Goal: Task Accomplishment & Management: Complete application form

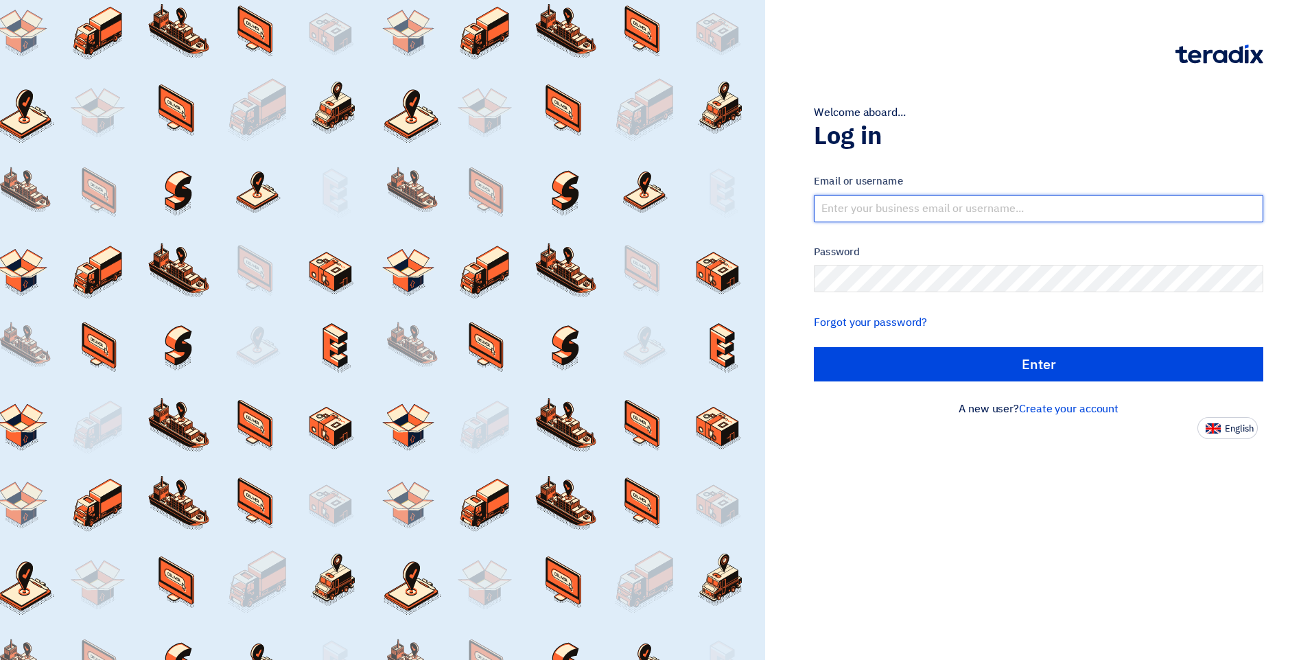
click at [873, 212] on input "text" at bounding box center [1038, 208] width 449 height 27
type input "[EMAIL_ADDRESS][DOMAIN_NAME]"
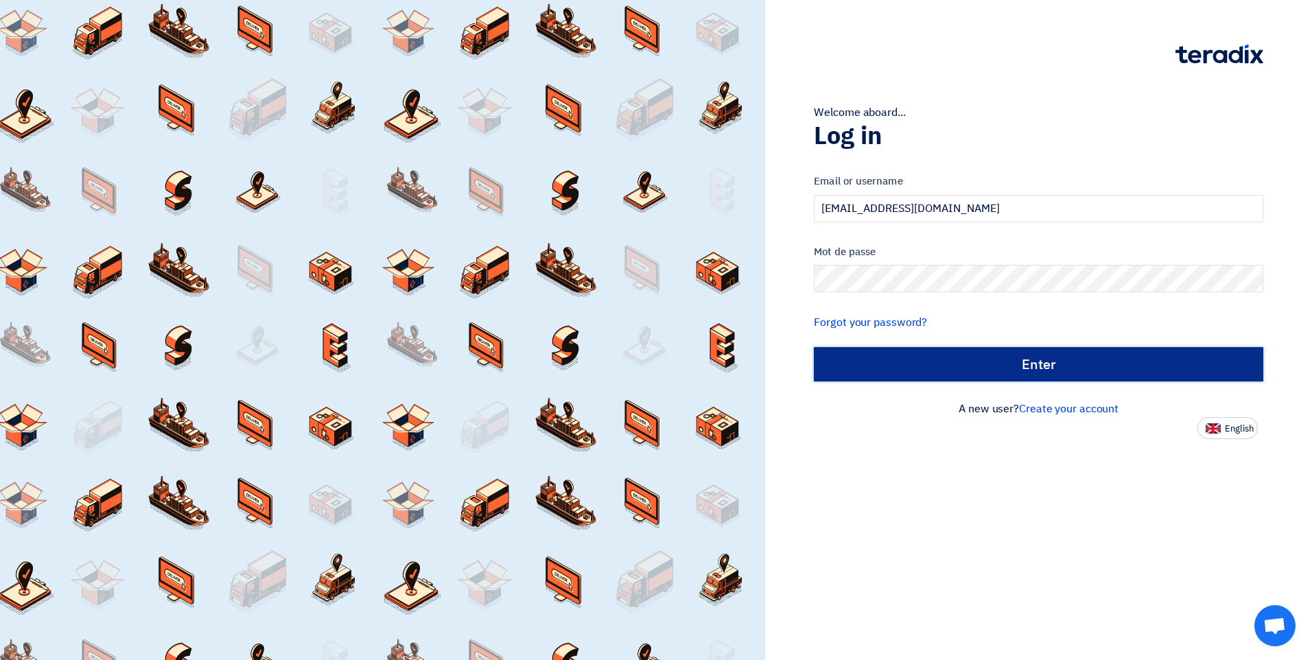
click at [985, 355] on input "الدخول" at bounding box center [1038, 364] width 449 height 34
type input "Sign in"
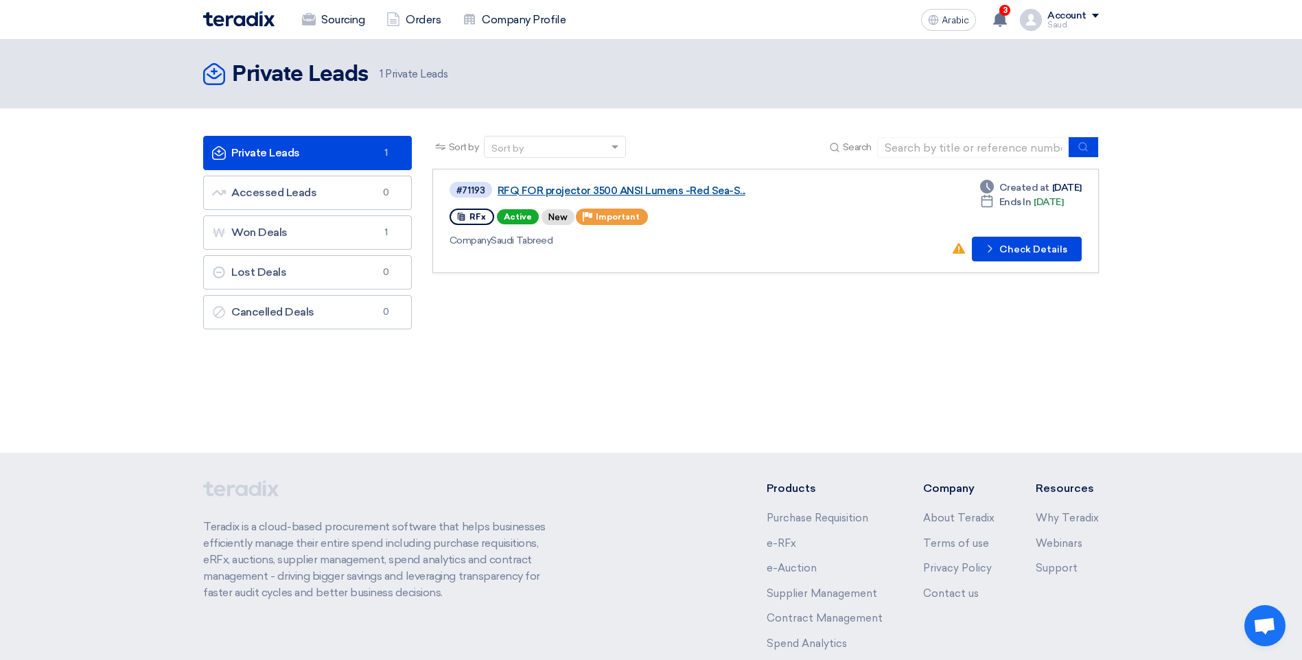
click at [534, 190] on link "RFQ FOR projector 3500 ANSI Lumens -Red Sea-S..." at bounding box center [668, 191] width 343 height 12
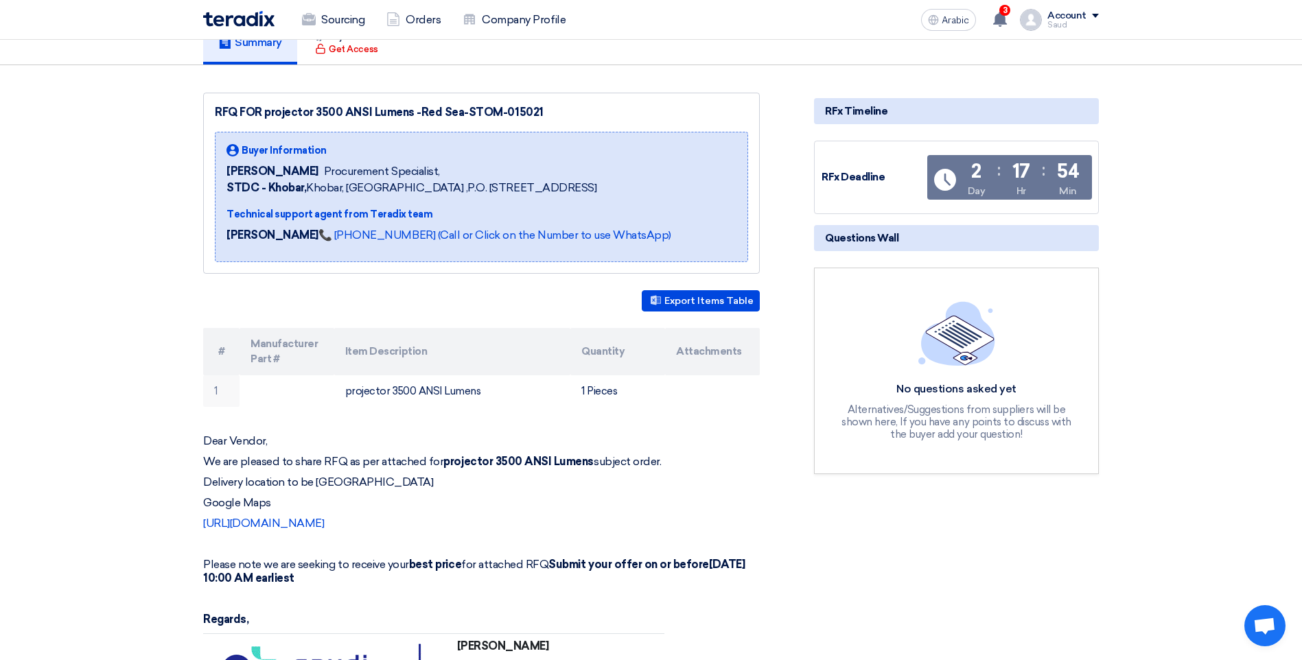
scroll to position [137, 0]
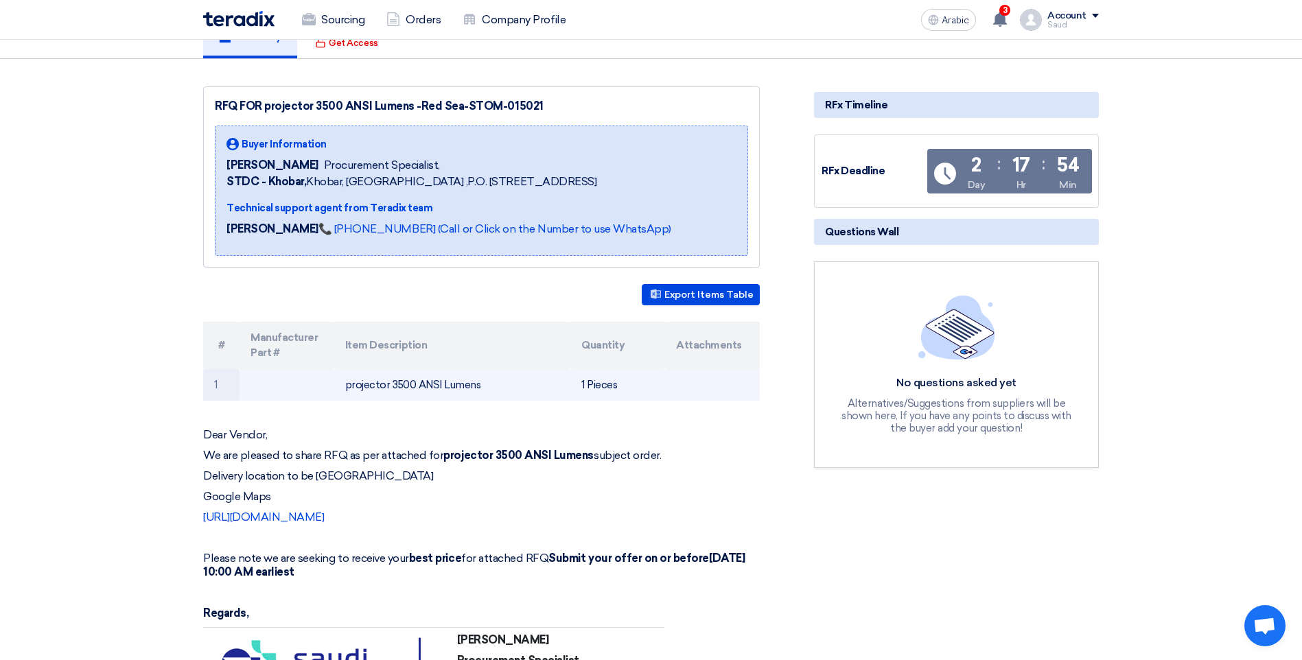
drag, startPoint x: 341, startPoint y: 382, endPoint x: 494, endPoint y: 390, distance: 153.2
click at [494, 390] on td "projector 3500 ANSI Lumens" at bounding box center [452, 385] width 237 height 32
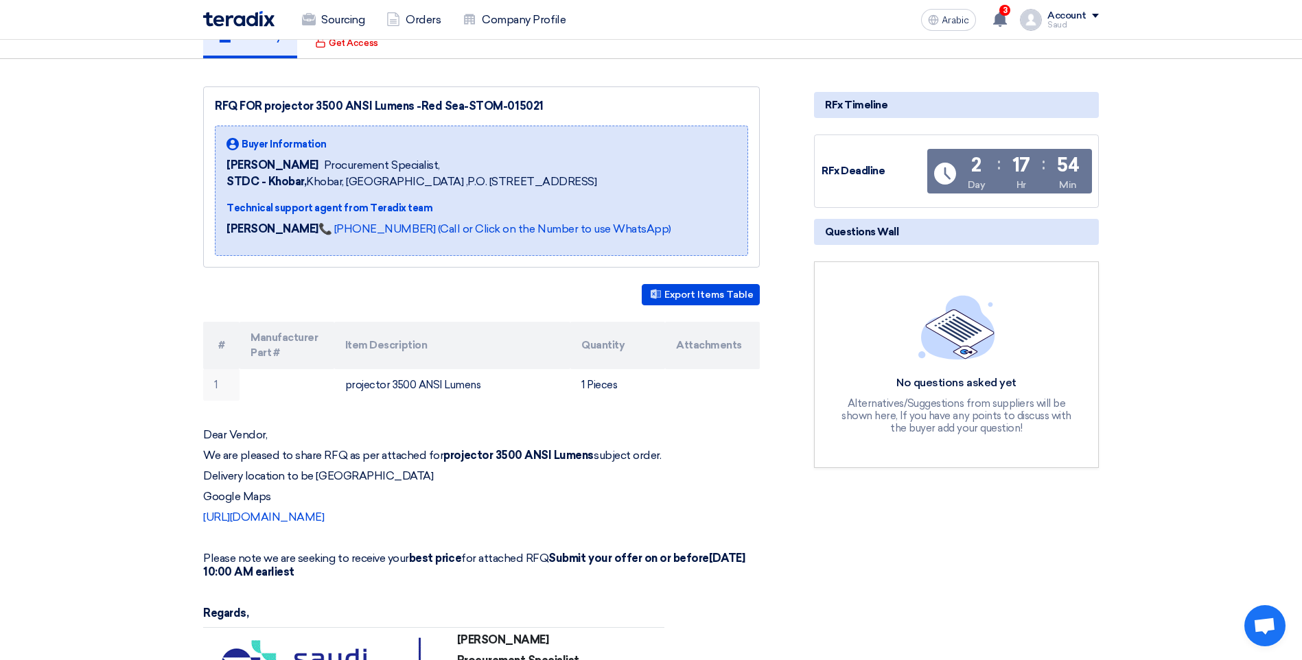
copy font "projector 3500 ANSI Lumens"
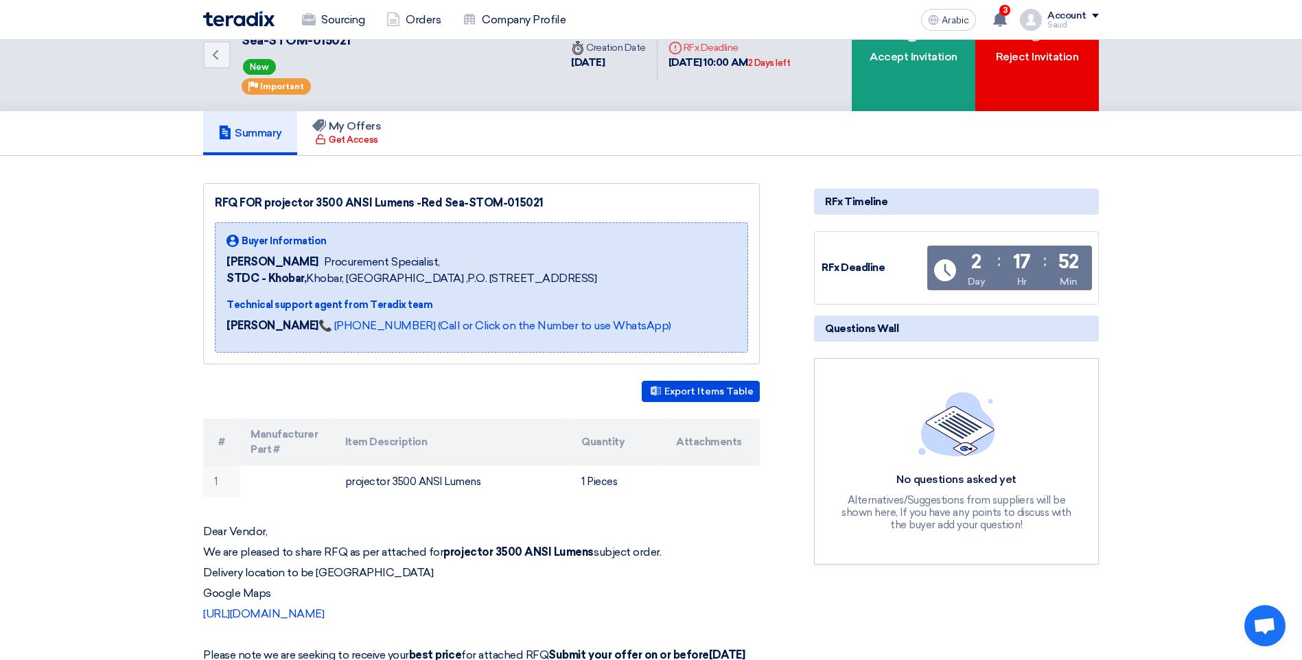
scroll to position [0, 0]
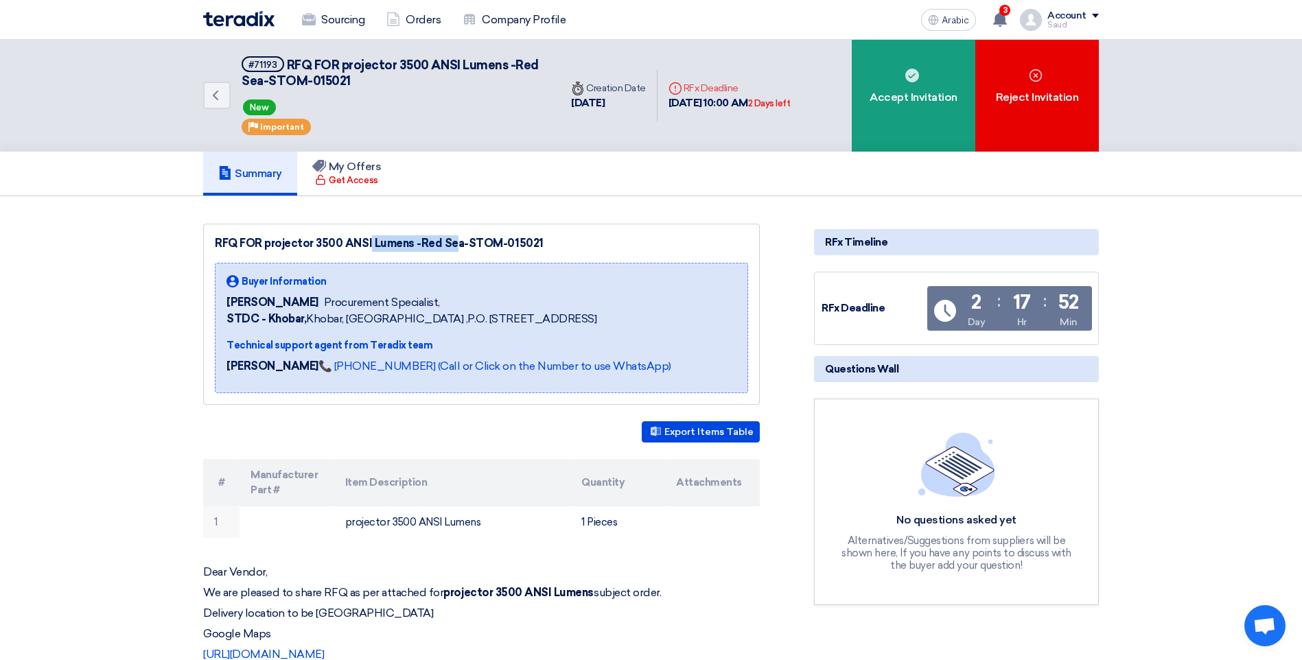
drag, startPoint x: 314, startPoint y: 242, endPoint x: 408, endPoint y: 244, distance: 94.0
click at [408, 244] on div "RFQ FOR projector 3500 ANSI Lumens -Red Sea-STOM-015021" at bounding box center [481, 243] width 533 height 16
click at [672, 242] on div "RFQ FOR projector 3500 ANSI Lumens -Red Sea-STOM-015021" at bounding box center [481, 243] width 533 height 16
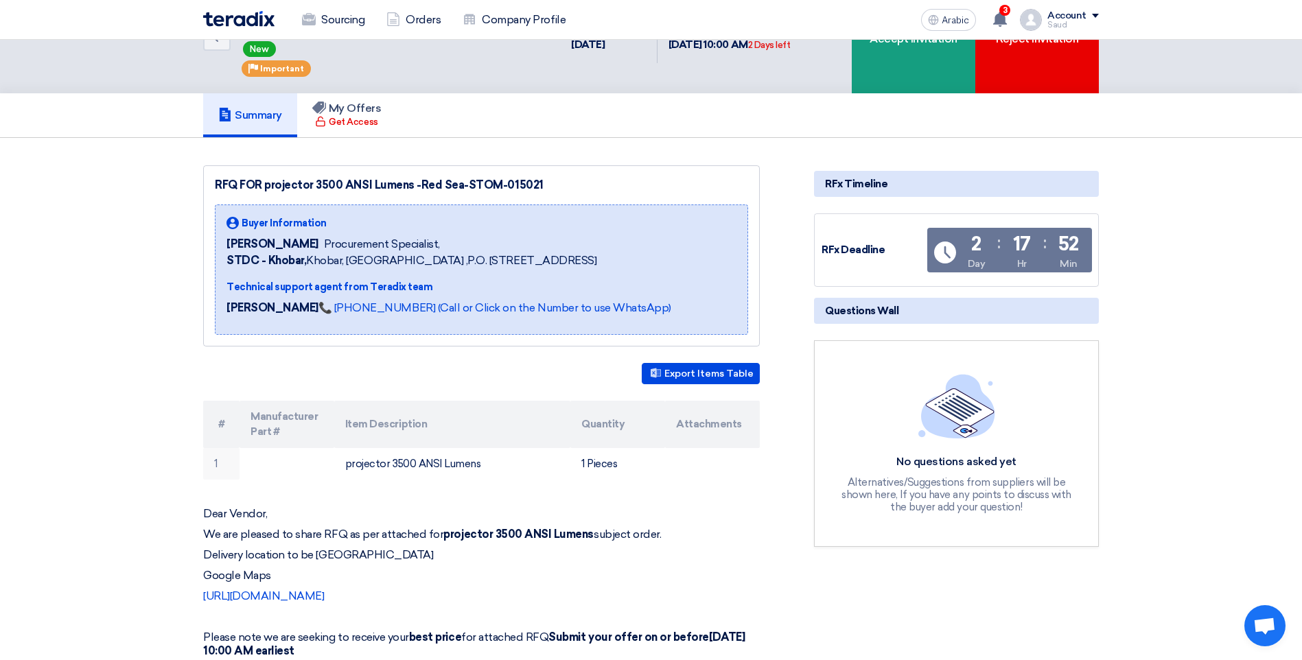
scroll to position [137, 0]
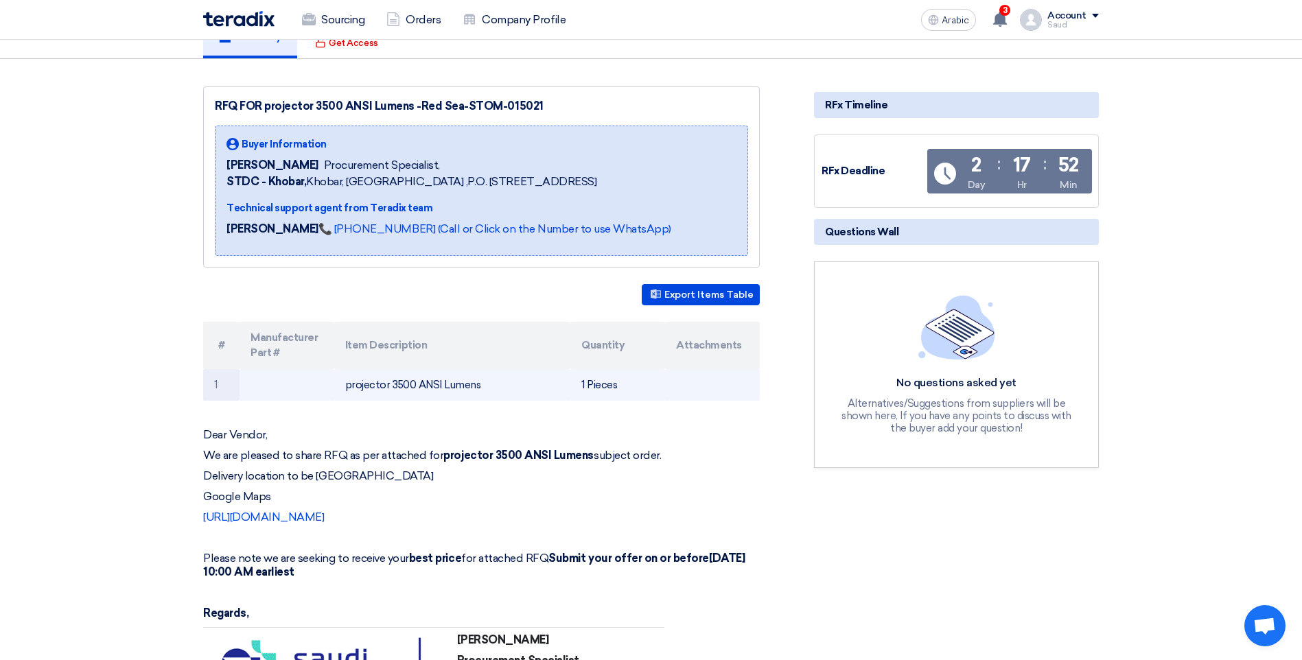
drag, startPoint x: 346, startPoint y: 389, endPoint x: 478, endPoint y: 390, distance: 132.4
click at [478, 390] on font "projector 3500 ANSI Lumens" at bounding box center [413, 385] width 136 height 12
copy font "projector 3500 ANSI Lumens"
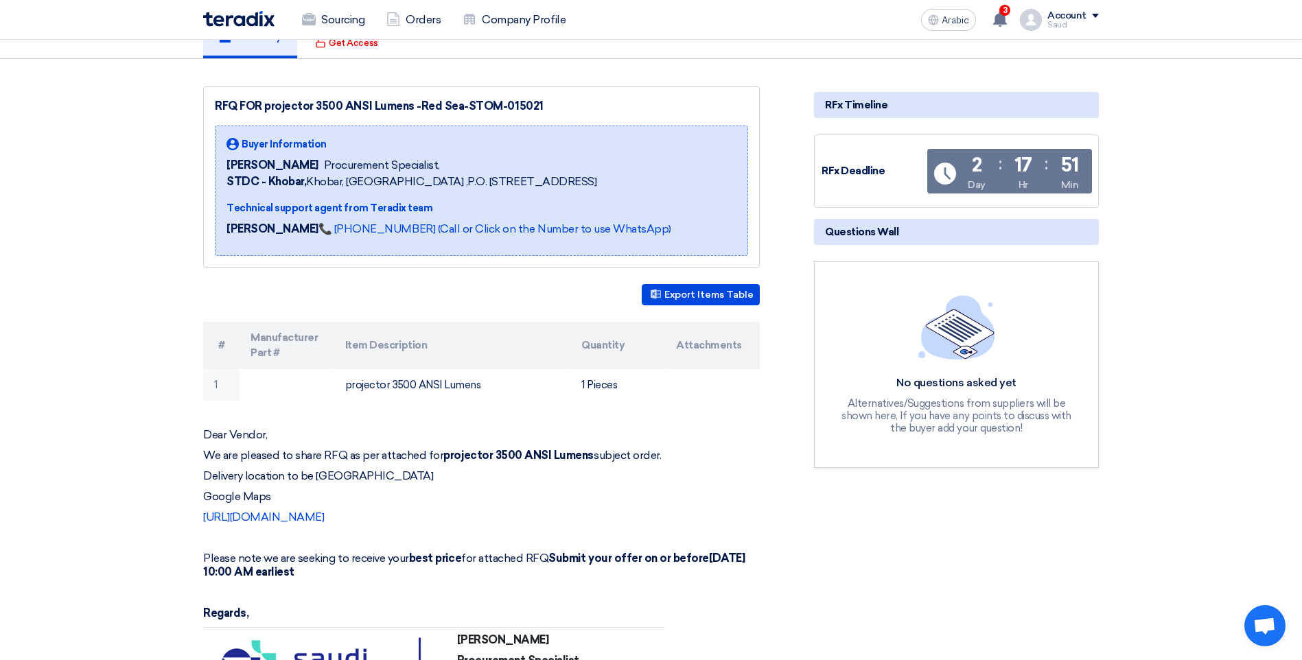
click at [895, 517] on div "RFx Timeline RFx Deadline Time Remaining 2 Day : 17 Hr : 51 Min Questions Wall …" at bounding box center [955, 607] width 305 height 1043
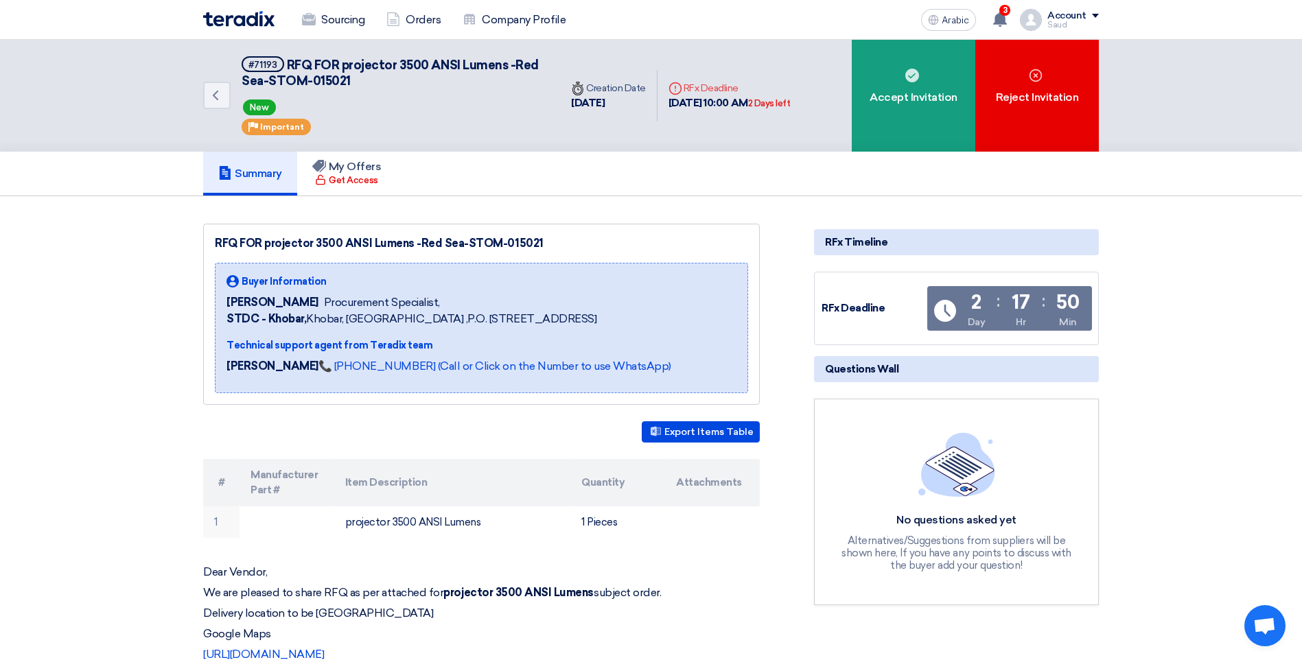
drag, startPoint x: 284, startPoint y: 65, endPoint x: 252, endPoint y: 65, distance: 32.2
click at [252, 65] on h5 "#71193 RFQ FOR projector 3500 ANSI Lumens -Red Sea-STOM-015021 RFx Reference Nu…" at bounding box center [393, 73] width 302 height 34
copy span "71193"
click at [372, 94] on div "#71193 RFQ FOR projector 3500 ANSI Lumens -Red Sea-STOM-015021 New Priority Imp…" at bounding box center [393, 95] width 302 height 79
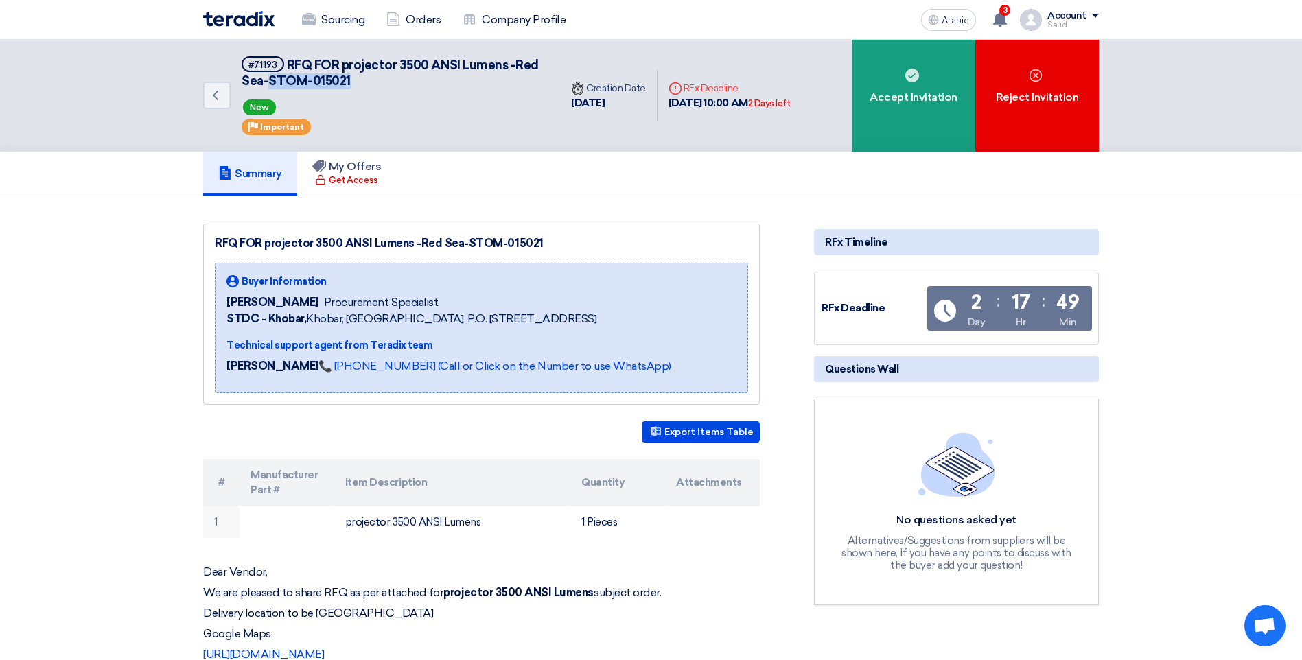
drag, startPoint x: 269, startPoint y: 79, endPoint x: 351, endPoint y: 80, distance: 81.7
click at [351, 80] on h5 "#71193 RFQ FOR projector 3500 ANSI Lumens -Red Sea-STOM-015021" at bounding box center [393, 73] width 302 height 34
copy span "STOM-015021"
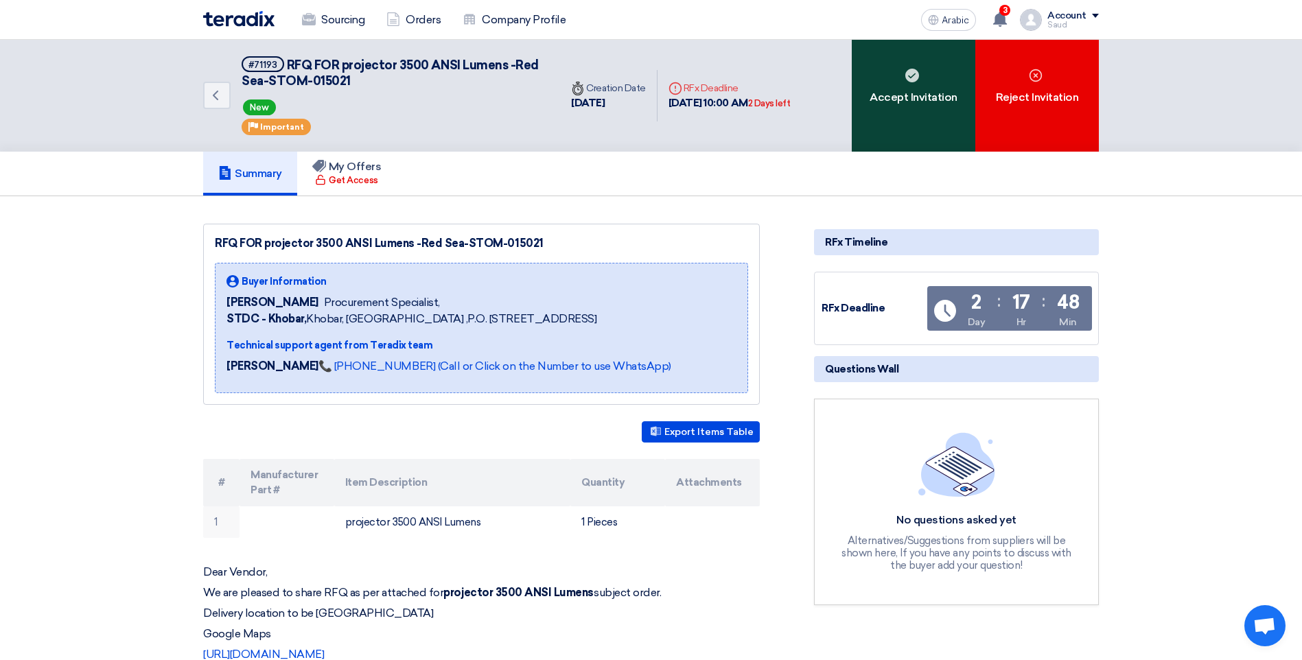
click at [899, 98] on font "Accept Invitation" at bounding box center [913, 97] width 88 height 16
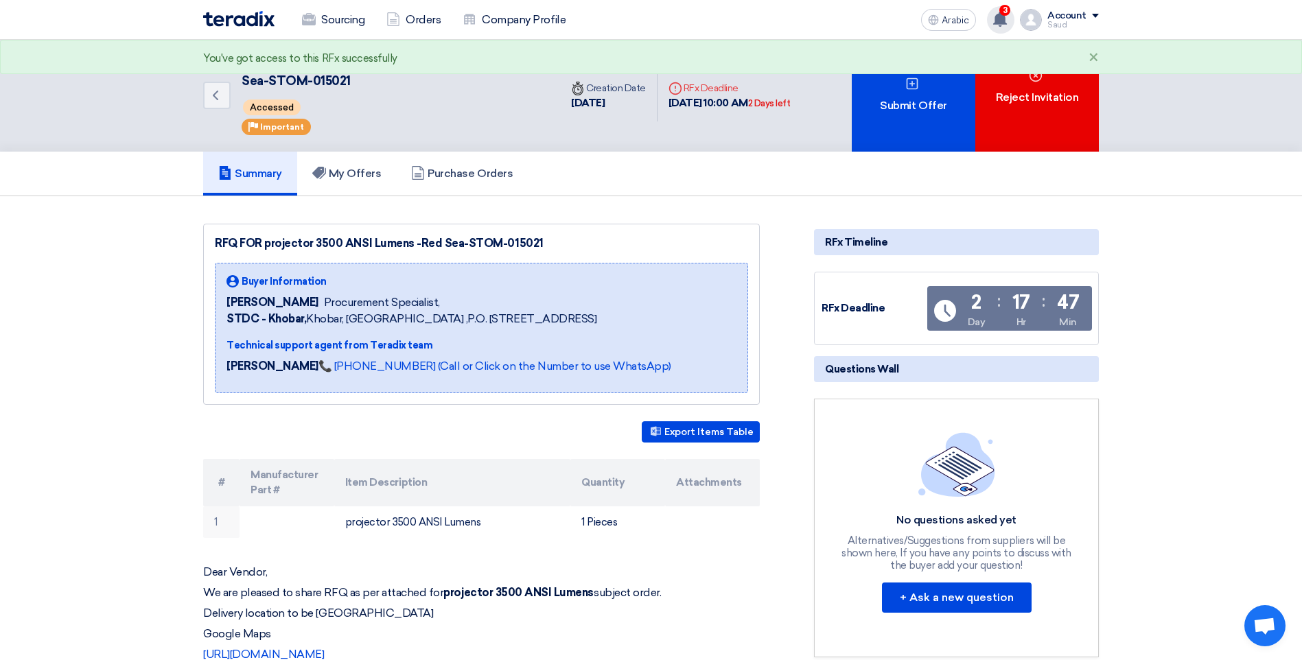
click at [1004, 15] on span "3" at bounding box center [1004, 10] width 11 height 11
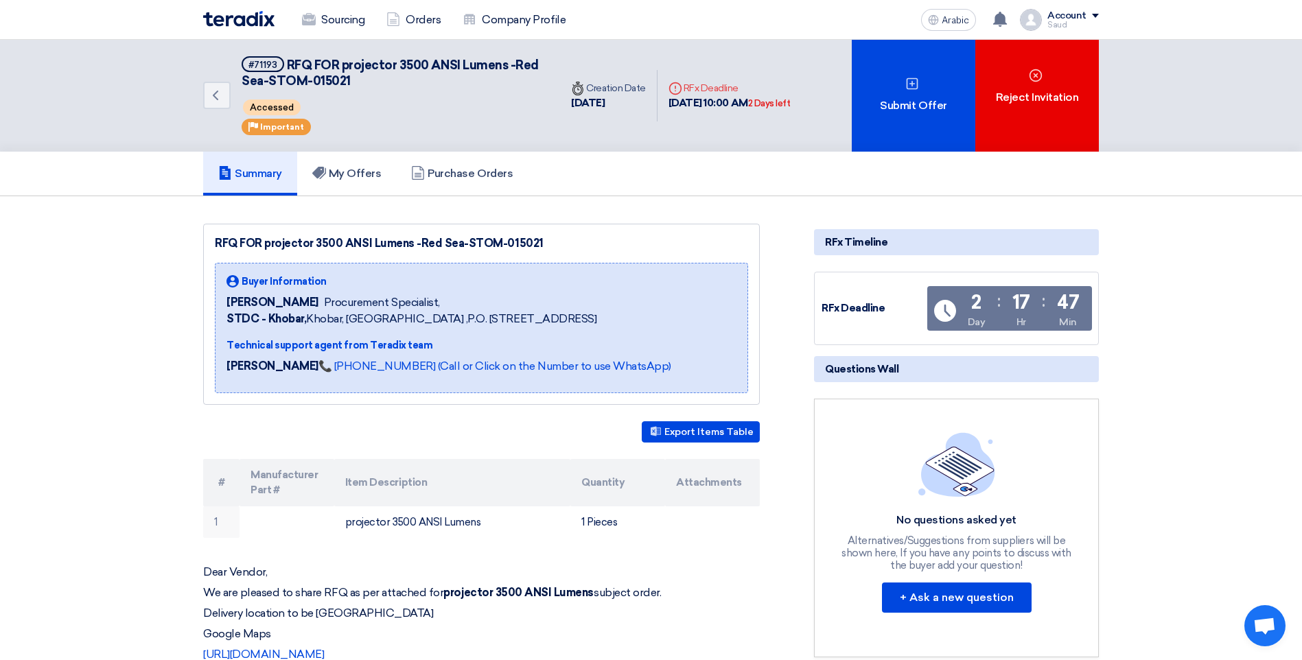
click at [1076, 22] on div "Saud" at bounding box center [1072, 25] width 51 height 8
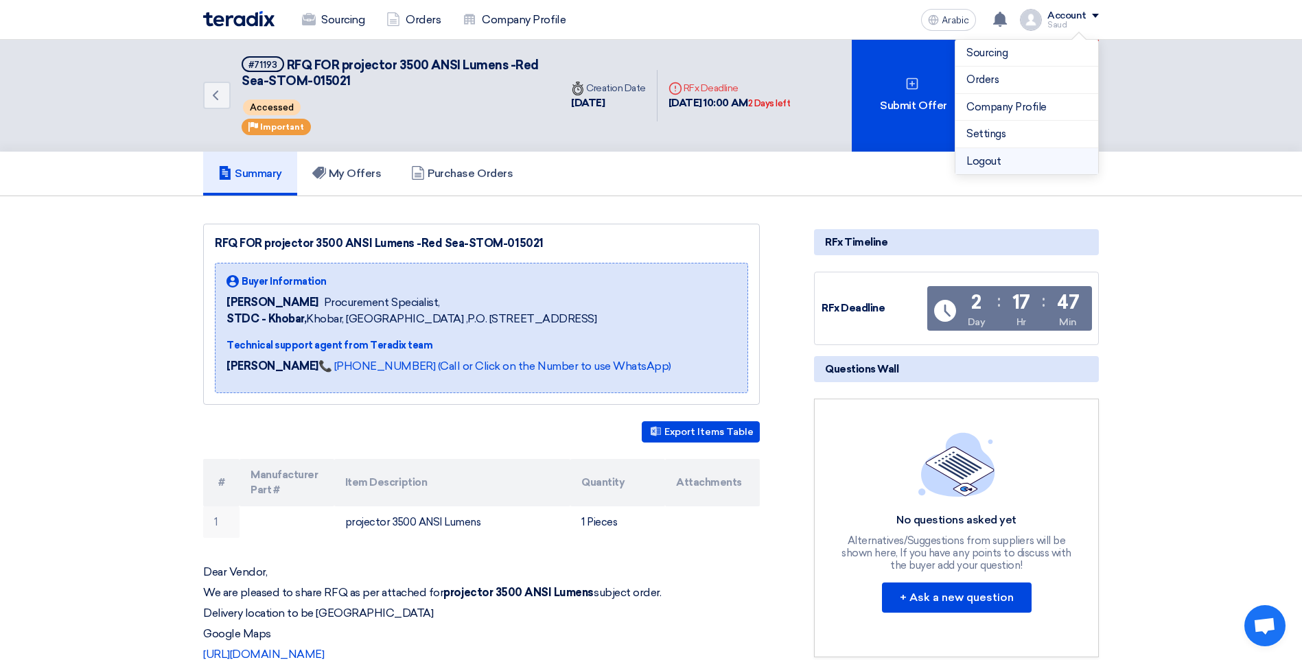
click at [1002, 160] on li "Logout" at bounding box center [1026, 161] width 143 height 27
